Goal: Complete application form

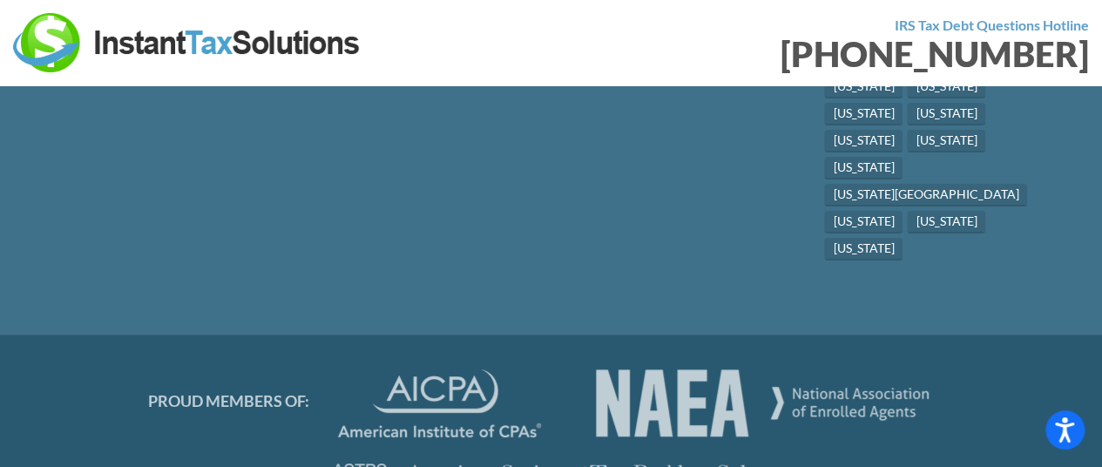
scroll to position [9904, 0]
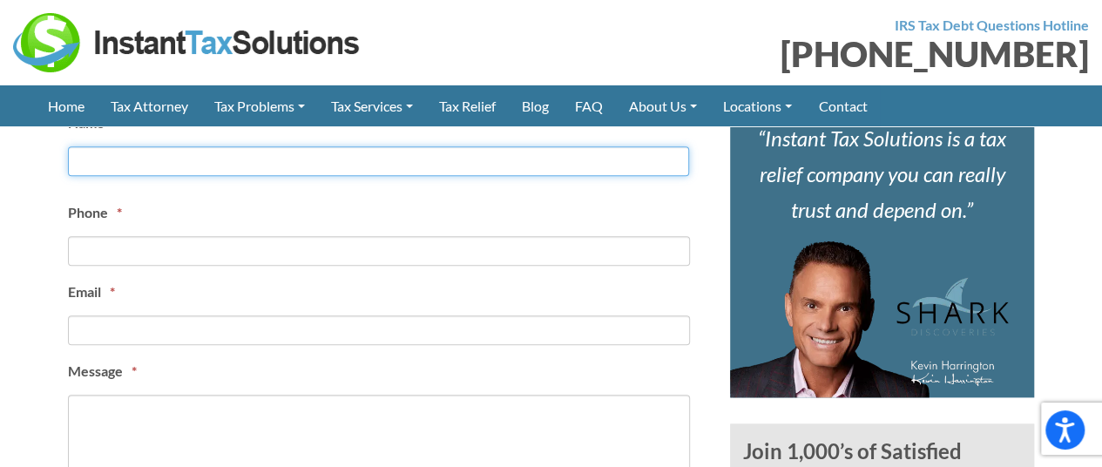
drag, startPoint x: 0, startPoint y: 0, endPoint x: 217, endPoint y: 168, distance: 274.4
click at [217, 167] on input "First" at bounding box center [378, 161] width 621 height 30
type input "Jordan Visser"
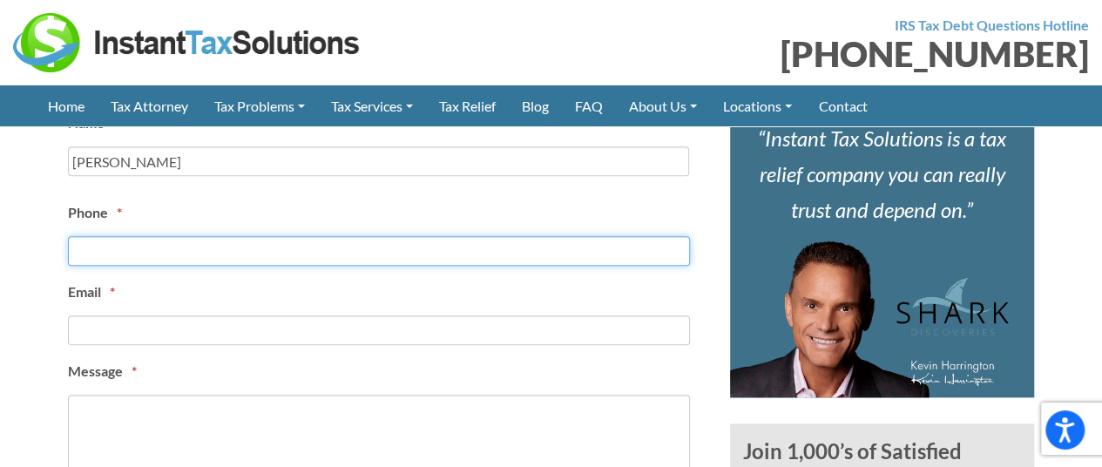
type input "3853372185"
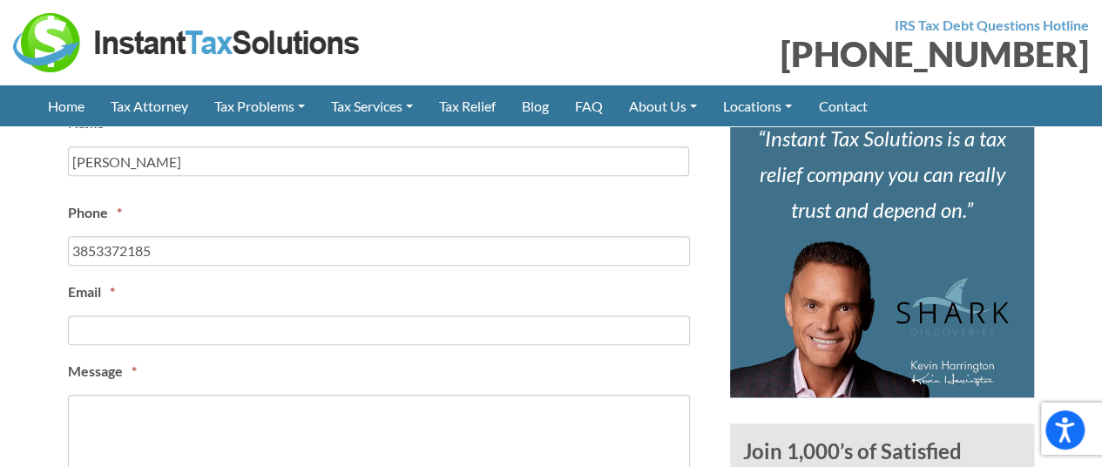
type input "jordan.visser@integribridge.com"
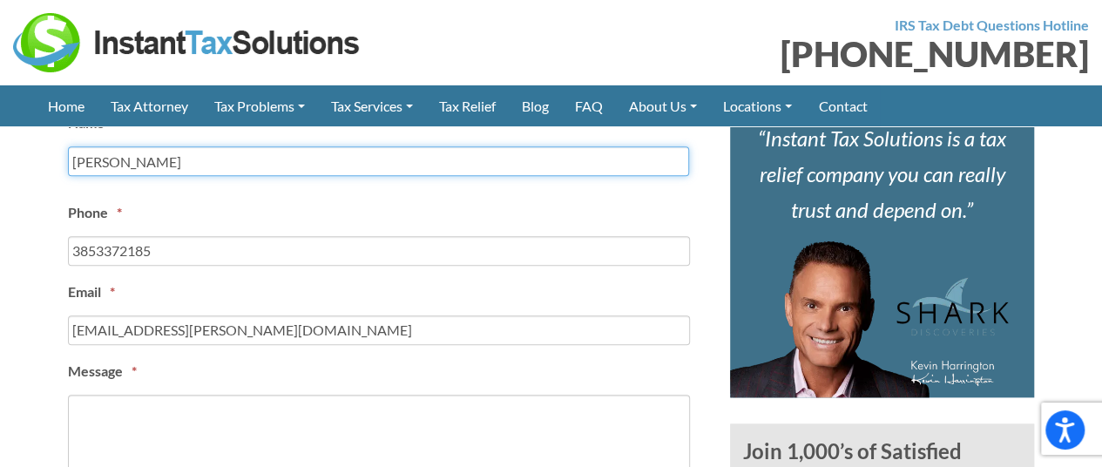
type input "(385) 337-2185"
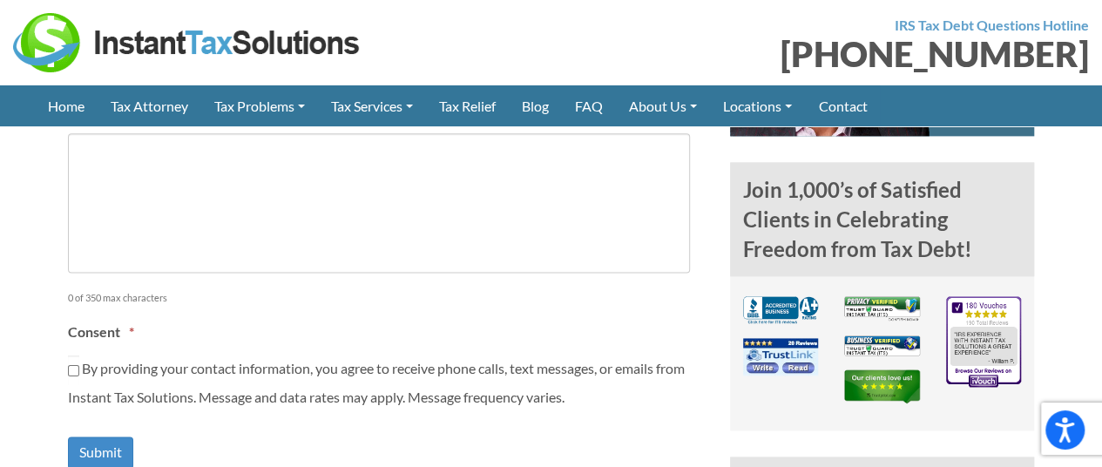
scroll to position [1014, 0]
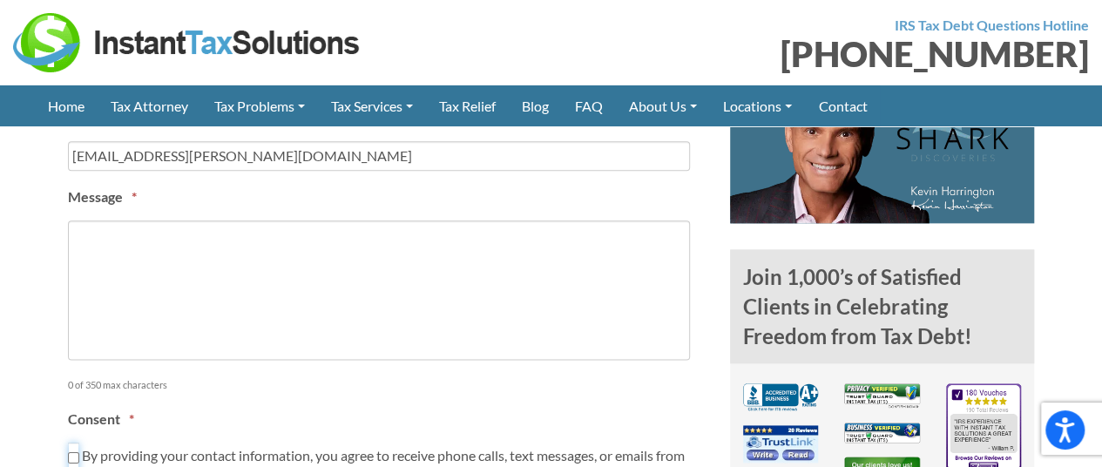
click at [73, 447] on input "By providing your contact information, you agree to receive phone calls, text m…" at bounding box center [73, 457] width 11 height 30
checkbox input "true"
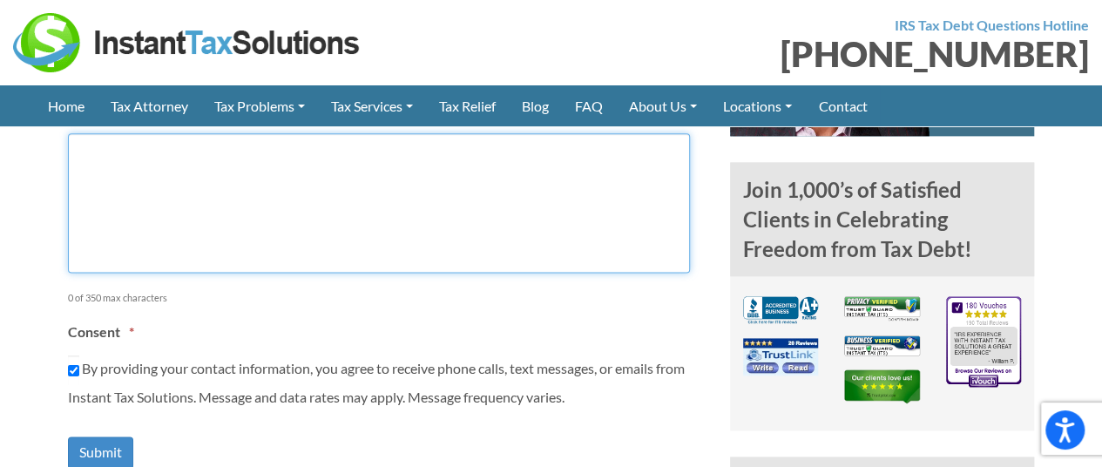
click at [190, 231] on textarea "Message *" at bounding box center [379, 202] width 622 height 139
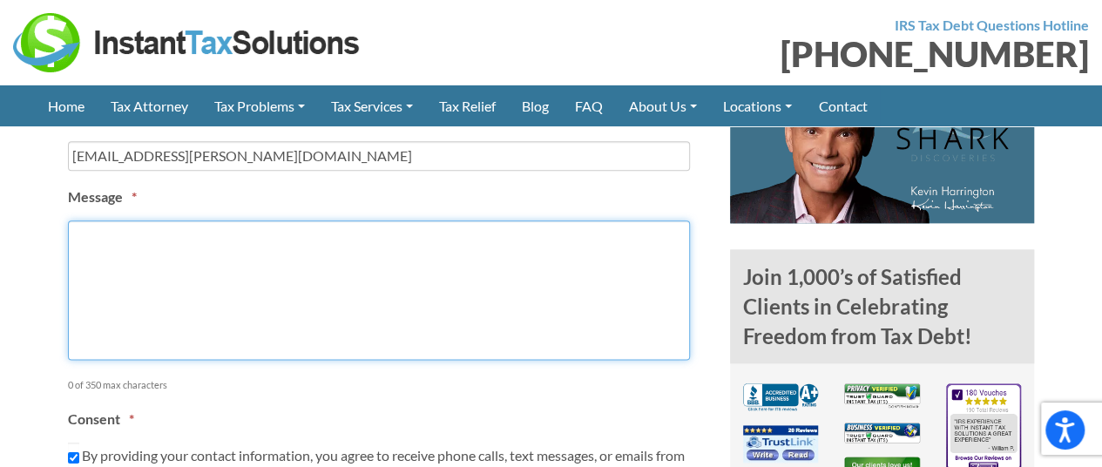
paste textarea "Hey, I wanted to follow up on my previous message as I was just in touch with o…"
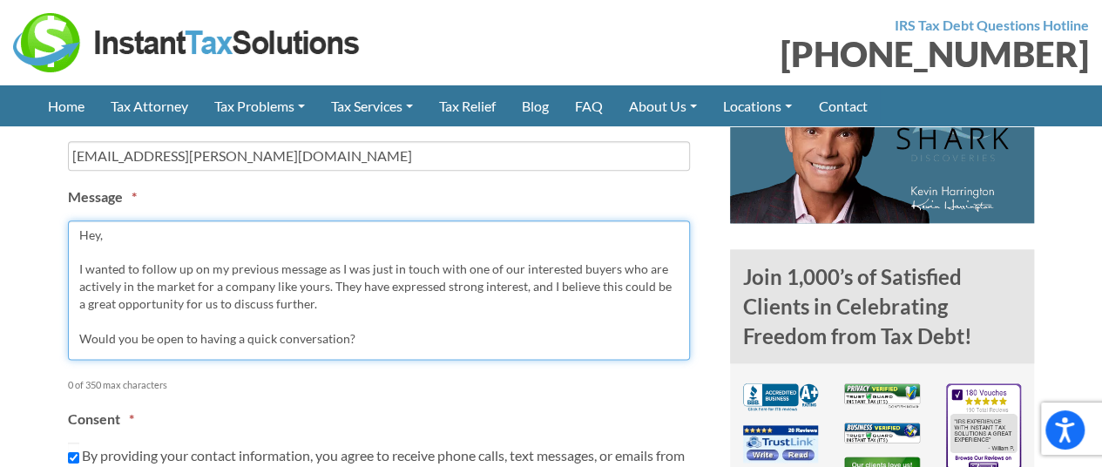
scroll to position [22, 0]
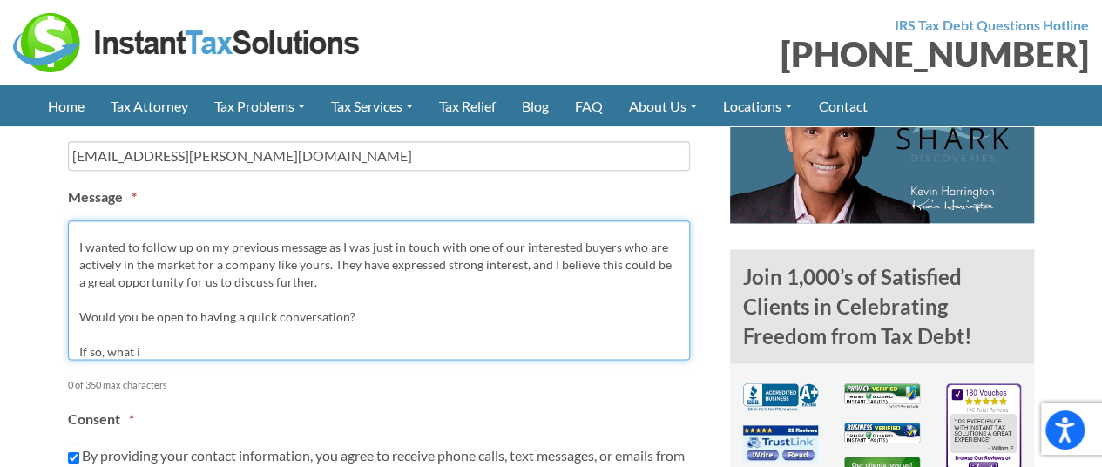
type textarea "Hey, I wanted to follow up on my previous message as I was just in touch with o…"
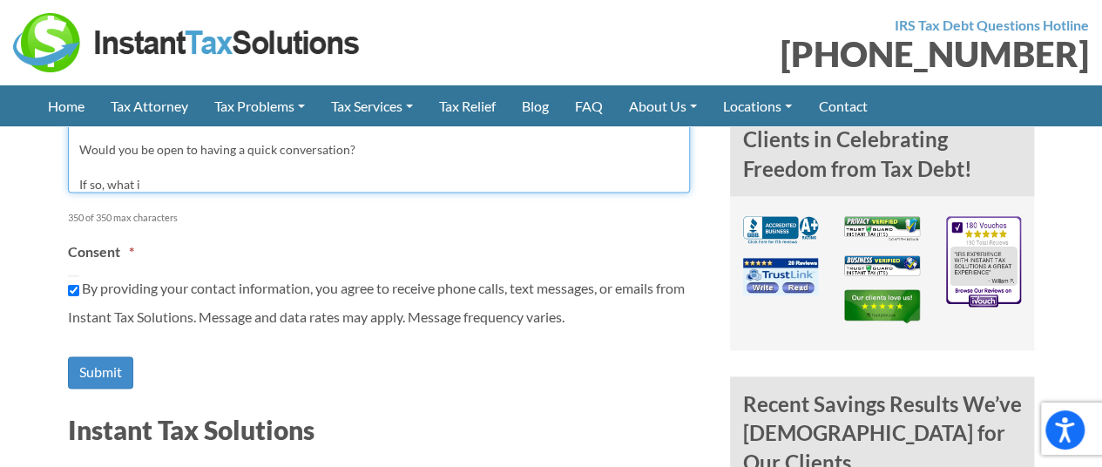
scroll to position [1188, 0]
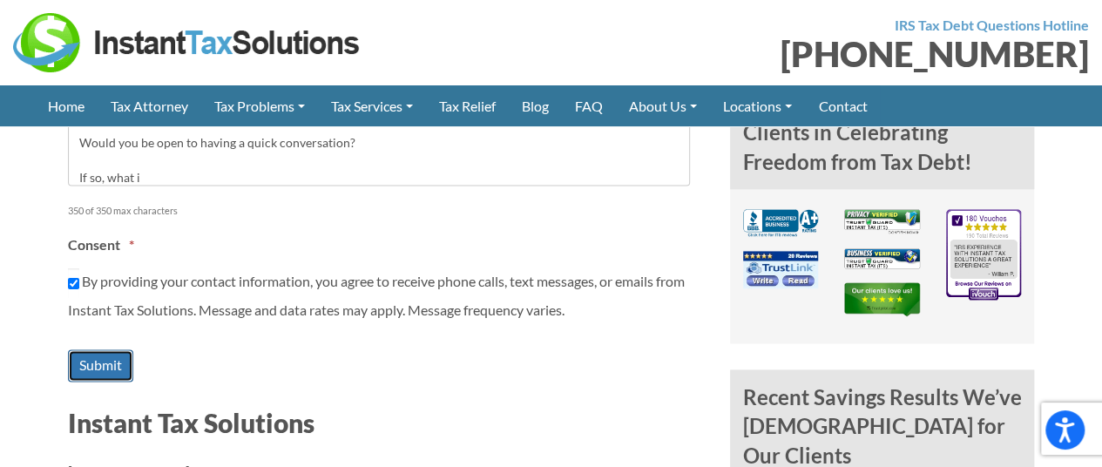
click at [98, 357] on input "Submit" at bounding box center [100, 365] width 65 height 32
